Goal: Task Accomplishment & Management: Use online tool/utility

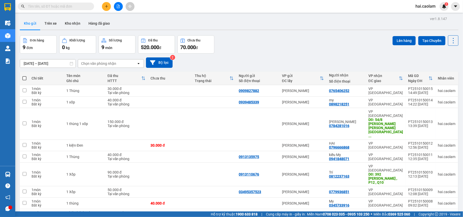
click at [73, 7] on input "text" at bounding box center [58, 7] width 60 height 6
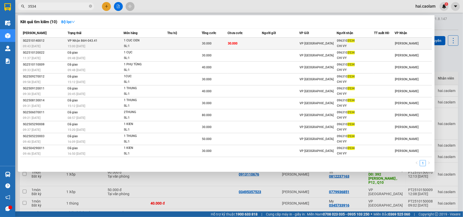
type input "3534"
click at [257, 41] on td "30.000" at bounding box center [245, 44] width 34 height 12
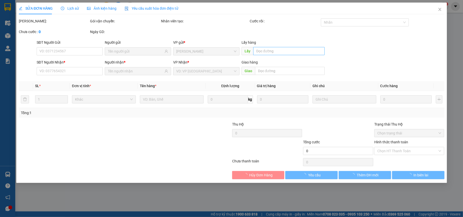
type input "0963103534"
type input "CHI VY"
type input "30.000"
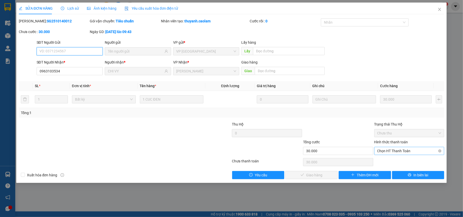
click at [401, 151] on span "Chọn HT Thanh Toán" at bounding box center [409, 151] width 64 height 8
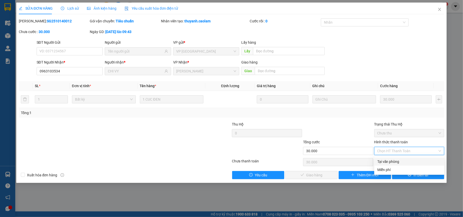
click at [391, 160] on div "Tại văn phòng" at bounding box center [409, 162] width 64 height 6
type input "0"
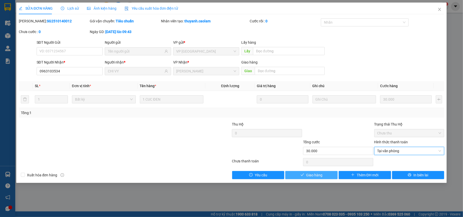
click at [314, 177] on span "Giao hàng" at bounding box center [314, 175] width 16 height 6
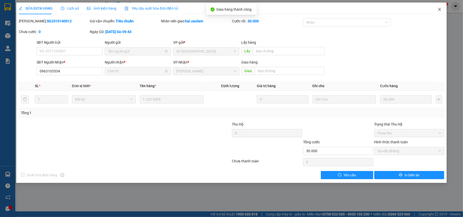
click at [440, 9] on icon "close" at bounding box center [440, 9] width 4 height 4
